Goal: Find contact information: Find contact information

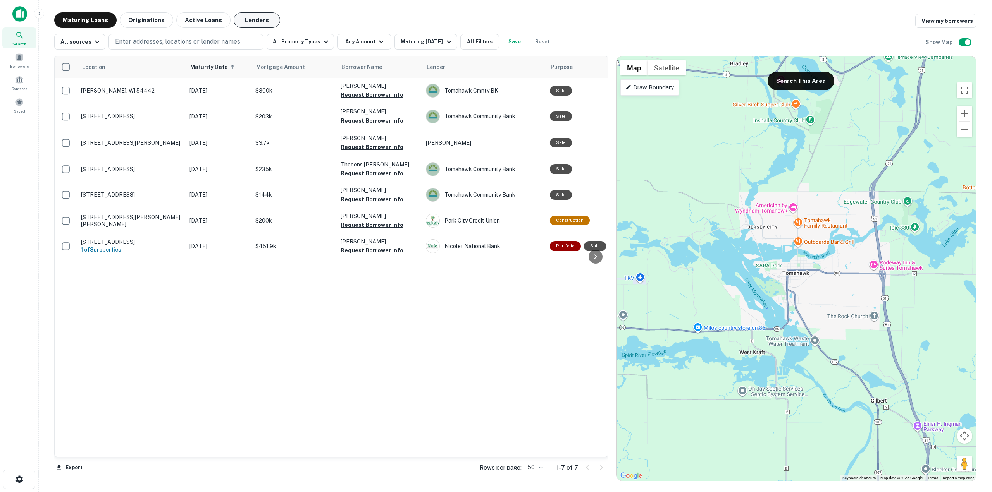
click at [248, 17] on button "Lenders" at bounding box center [257, 19] width 46 height 15
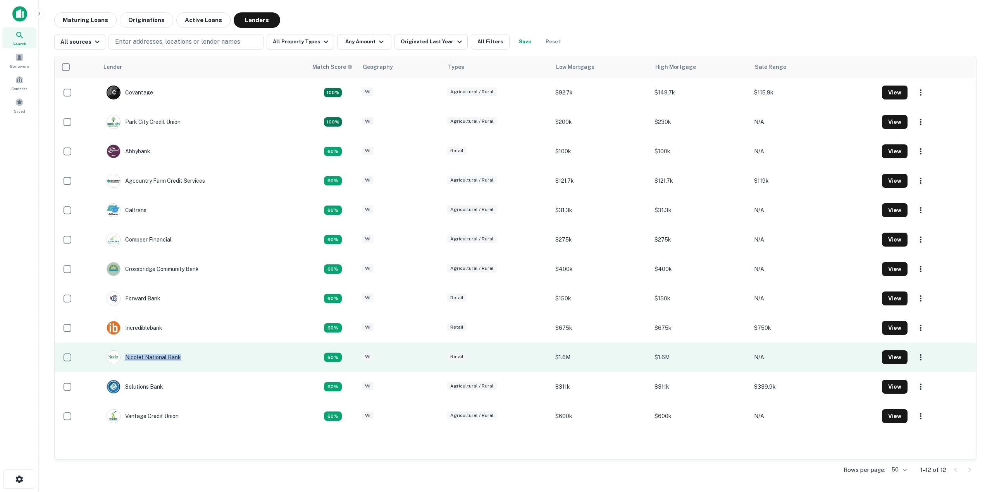
drag, startPoint x: 219, startPoint y: 360, endPoint x: 125, endPoint y: 358, distance: 94.2
click at [125, 358] on td "Nicolet National Bank" at bounding box center [203, 357] width 209 height 29
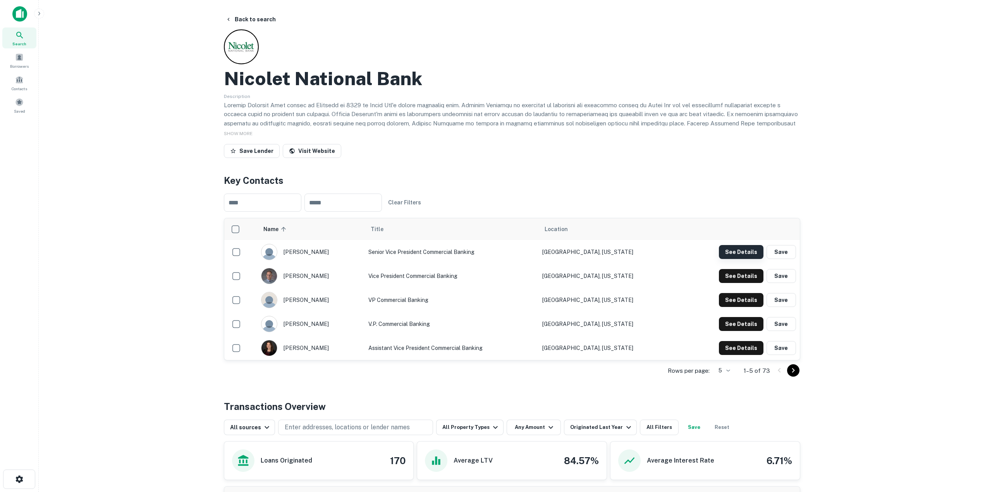
click at [752, 251] on button "See Details" at bounding box center [741, 252] width 45 height 14
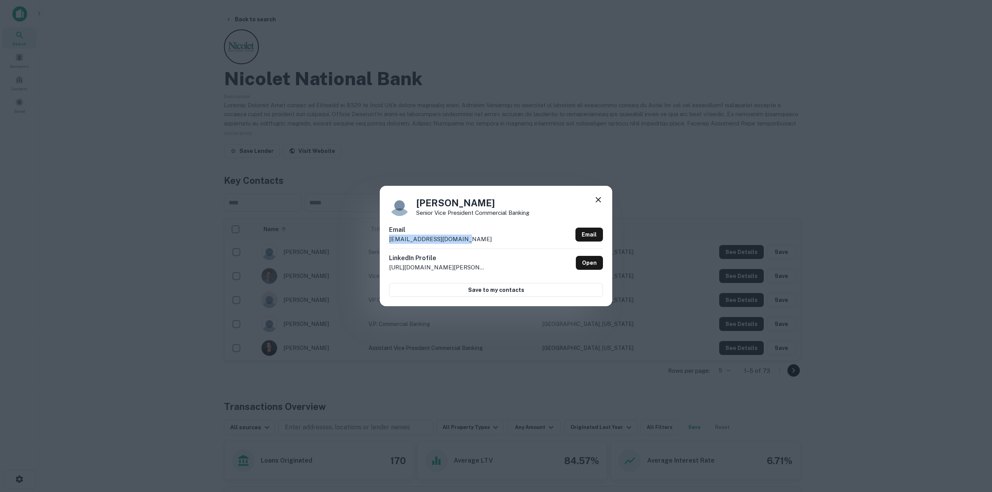
drag, startPoint x: 459, startPoint y: 239, endPoint x: 373, endPoint y: 244, distance: 86.1
click at [373, 244] on div "[PERSON_NAME] Senior Vice President Commercial Banking Email [EMAIL_ADDRESS][DO…" at bounding box center [496, 246] width 992 height 492
copy p "[EMAIL_ADDRESS][DOMAIN_NAME]"
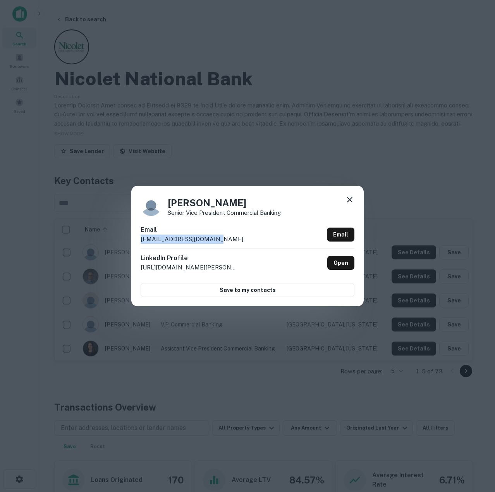
copy p "[EMAIL_ADDRESS][DOMAIN_NAME]"
click at [351, 198] on icon at bounding box center [349, 199] width 9 height 9
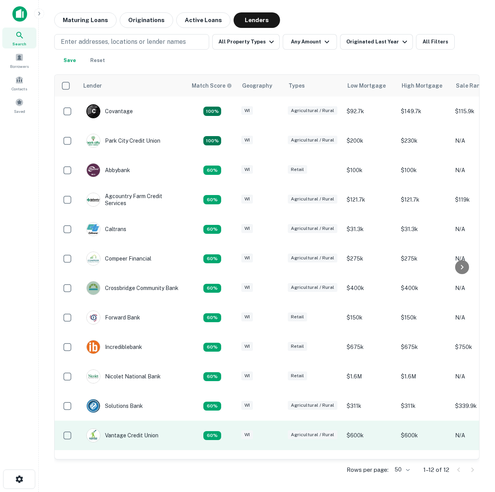
click at [181, 438] on td "Vantage Credit Union" at bounding box center [133, 434] width 108 height 29
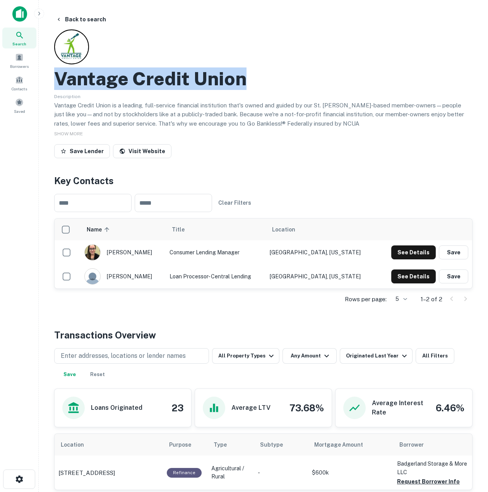
drag, startPoint x: 57, startPoint y: 81, endPoint x: 268, endPoint y: 83, distance: 210.7
click at [268, 83] on div "Vantage Credit Union" at bounding box center [263, 78] width 419 height 22
copy h2 "Vantage Credit Union"
click at [58, 22] on icon "button" at bounding box center [59, 19] width 6 height 6
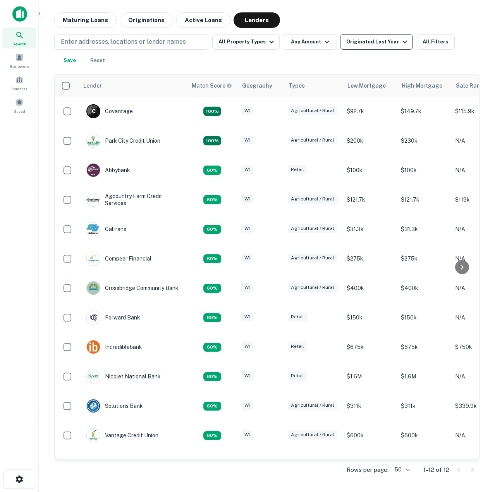
click at [403, 43] on button "Originated Last Year" at bounding box center [376, 41] width 73 height 15
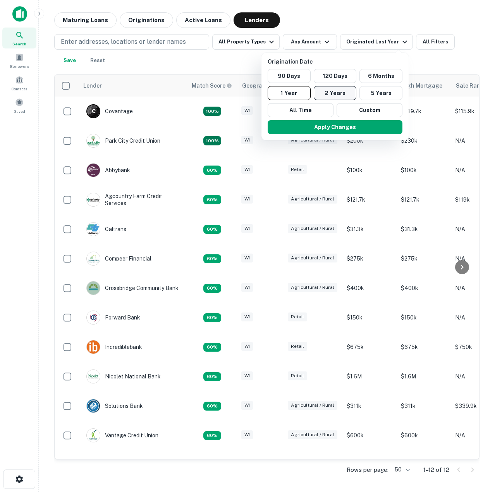
click at [337, 93] on button "2 Years" at bounding box center [335, 93] width 43 height 14
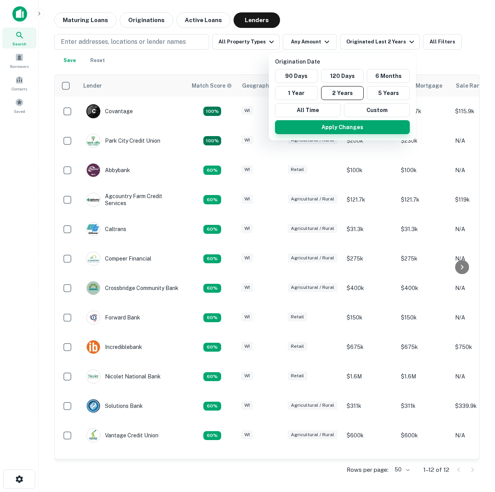
click at [340, 123] on button "Apply Changes" at bounding box center [342, 127] width 135 height 14
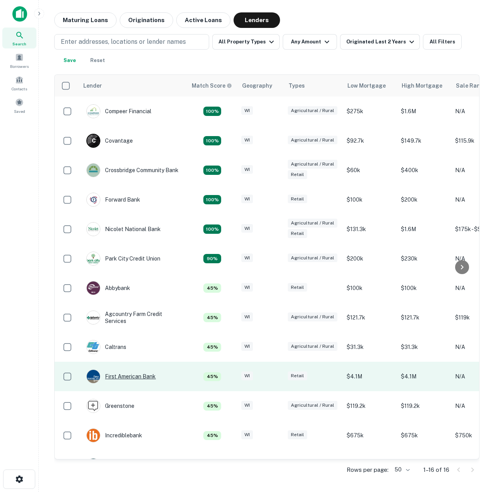
click at [142, 379] on div "First American Bank" at bounding box center [120, 376] width 69 height 14
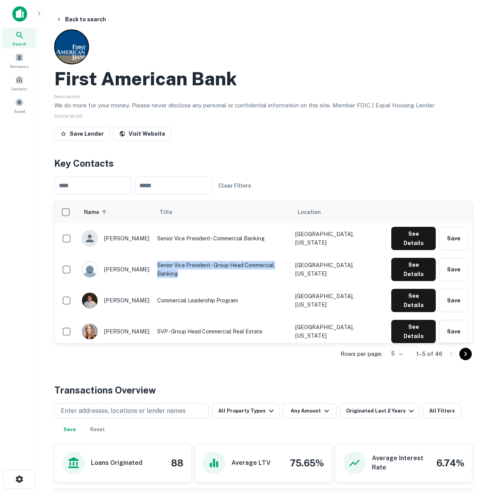
drag, startPoint x: 160, startPoint y: 259, endPoint x: 308, endPoint y: 259, distance: 148.0
click at [292, 259] on td "Senior Vice President - Group Head Commercial Banking" at bounding box center [222, 269] width 138 height 31
click at [236, 230] on td "Senior Vice President- Commercial Banking" at bounding box center [222, 238] width 138 height 31
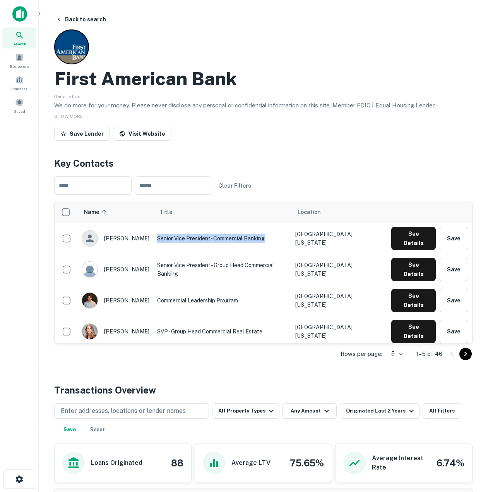
drag, startPoint x: 162, startPoint y: 237, endPoint x: 286, endPoint y: 242, distance: 124.0
click at [286, 242] on td "Senior Vice President- Commercial Banking" at bounding box center [222, 238] width 138 height 31
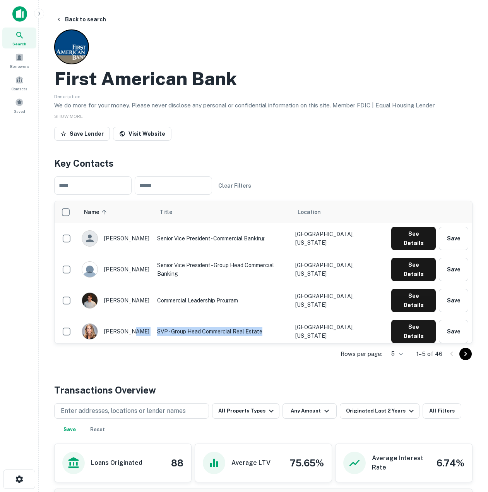
drag, startPoint x: 263, startPoint y: 309, endPoint x: 156, endPoint y: 306, distance: 106.9
click at [156, 316] on tr "[PERSON_NAME] SVP - Group Head Commercial Real Estate [GEOGRAPHIC_DATA], [US_ST…" at bounding box center [264, 331] width 418 height 31
click at [153, 316] on td "[PERSON_NAME]" at bounding box center [116, 331] width 76 height 31
drag, startPoint x: 162, startPoint y: 332, endPoint x: 305, endPoint y: 339, distance: 143.1
click at [292, 347] on td "Senior Vice President, Commercial Real Estate Lending" at bounding box center [222, 362] width 138 height 31
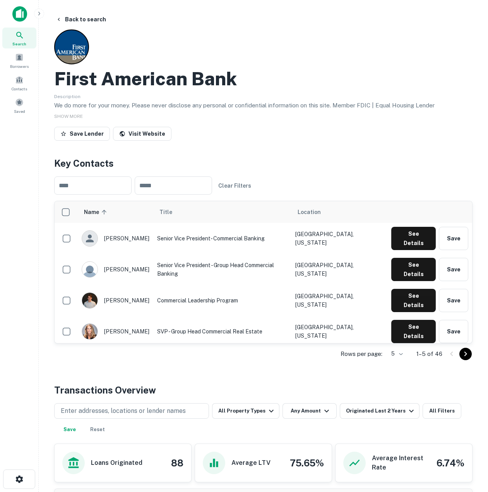
click at [292, 347] on td "Senior Vice President, Commercial Real Estate Lending" at bounding box center [222, 362] width 138 height 31
click at [93, 323] on img "scrollable content" at bounding box center [89, 330] width 15 height 15
click at [108, 323] on div "[PERSON_NAME]" at bounding box center [116, 331] width 68 height 16
drag, startPoint x: 114, startPoint y: 306, endPoint x: 130, endPoint y: 307, distance: 16.3
click at [127, 323] on div "[PERSON_NAME]" at bounding box center [116, 331] width 68 height 16
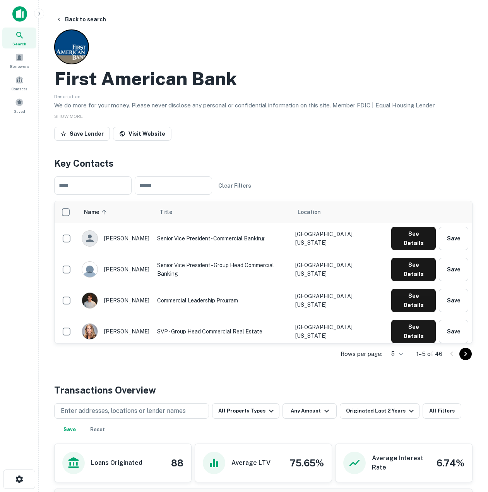
click at [134, 323] on div "[PERSON_NAME]" at bounding box center [116, 331] width 68 height 16
click at [411, 351] on button "See Details" at bounding box center [414, 362] width 45 height 23
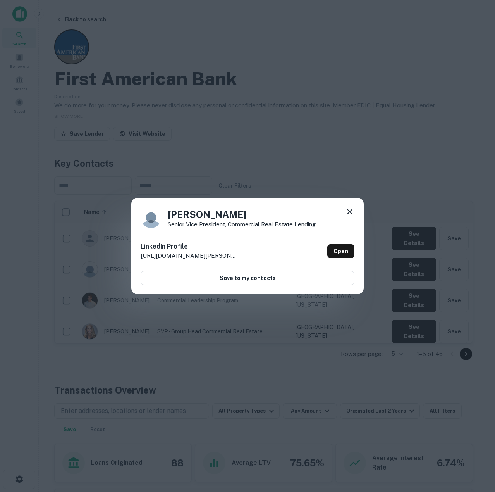
click at [350, 215] on icon at bounding box center [349, 211] width 9 height 9
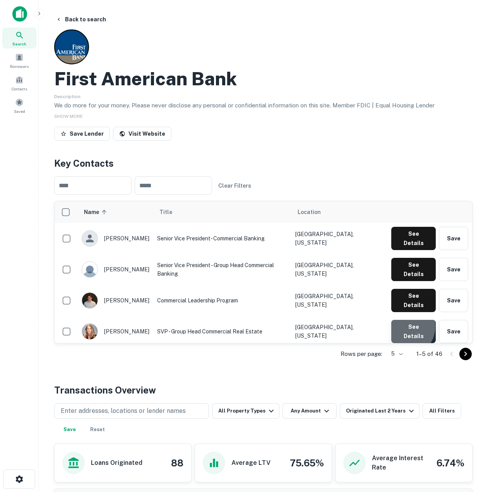
click at [405, 320] on button "See Details" at bounding box center [414, 331] width 45 height 23
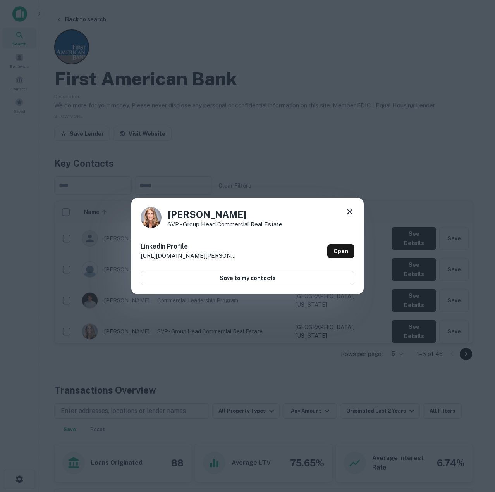
click at [347, 210] on icon at bounding box center [349, 211] width 5 height 5
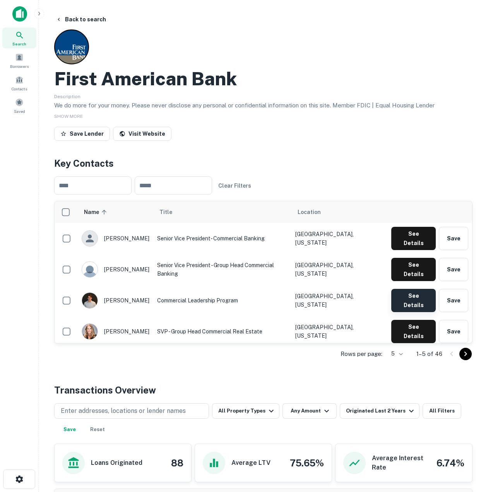
click at [413, 289] on button "See Details" at bounding box center [414, 300] width 45 height 23
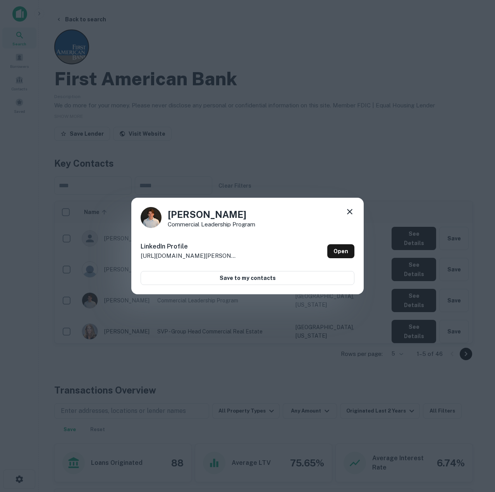
click at [347, 213] on icon at bounding box center [349, 211] width 9 height 9
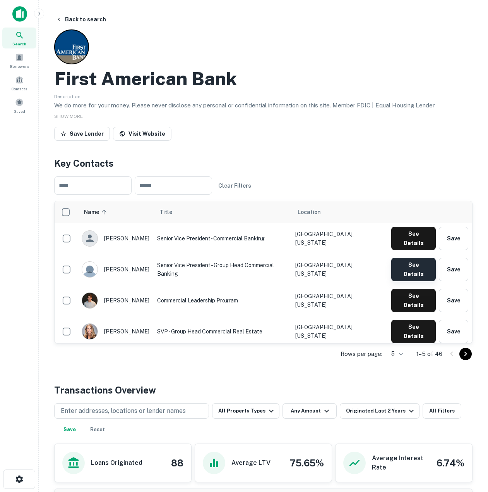
click at [408, 261] on button "See Details" at bounding box center [414, 269] width 45 height 23
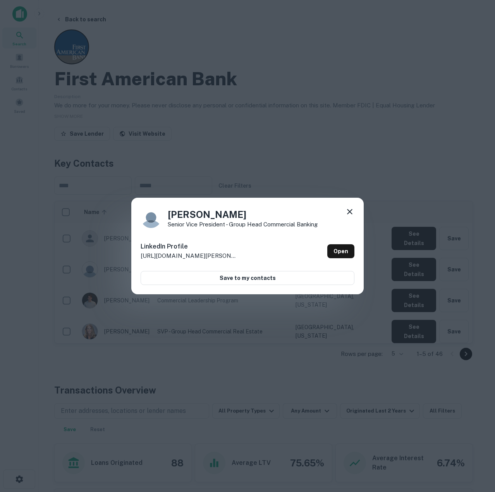
click at [348, 212] on icon at bounding box center [349, 211] width 9 height 9
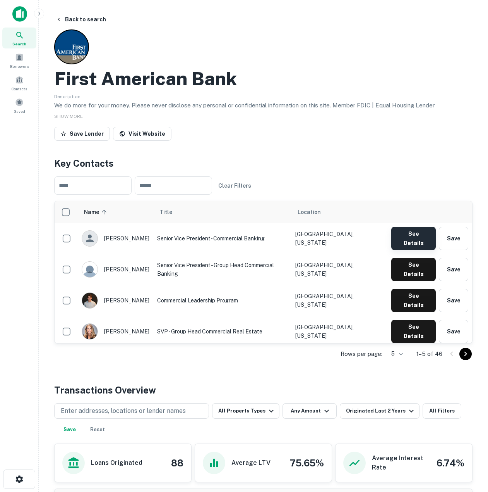
click at [411, 233] on button "See Details" at bounding box center [414, 238] width 45 height 23
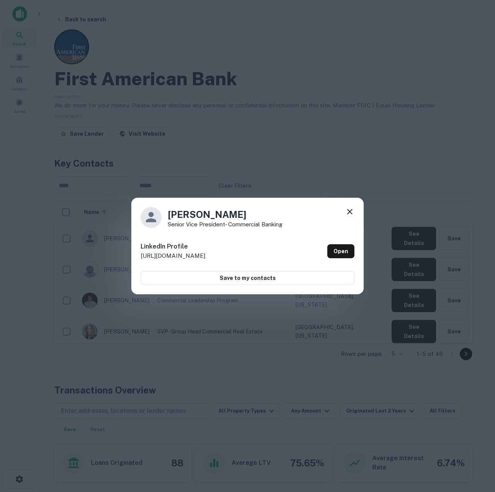
click at [347, 208] on icon at bounding box center [349, 211] width 9 height 9
